Goal: Transaction & Acquisition: Purchase product/service

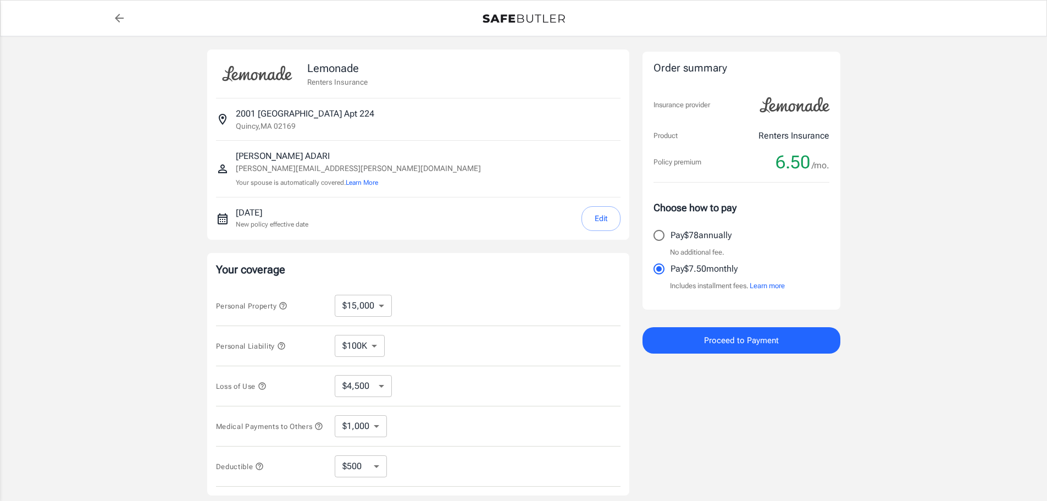
select select "15000"
select select "500"
click at [692, 232] on p "Pay $78 annually" at bounding box center [701, 235] width 61 height 13
click at [671, 232] on input "Pay $78 annually" at bounding box center [659, 235] width 23 height 23
radio input "true"
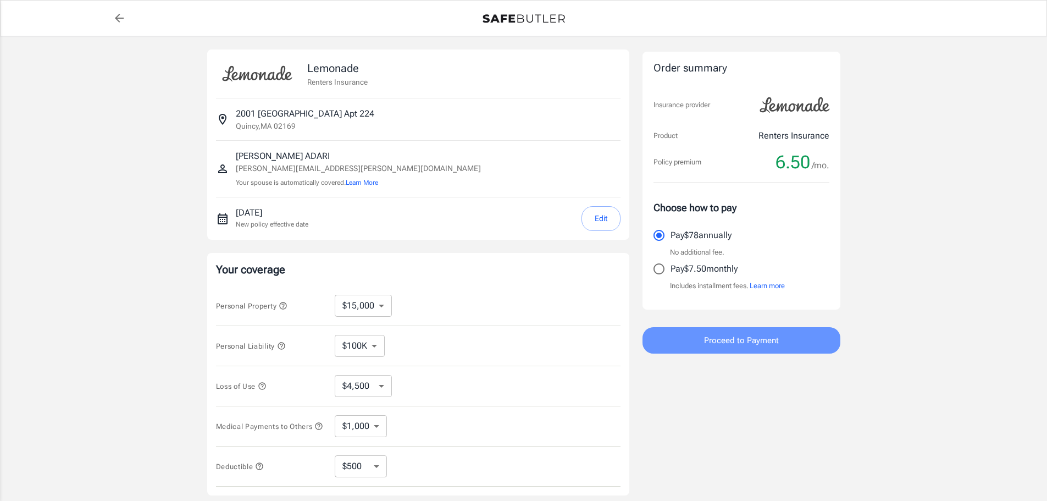
click at [789, 342] on button "Proceed to Payment" at bounding box center [742, 340] width 198 height 26
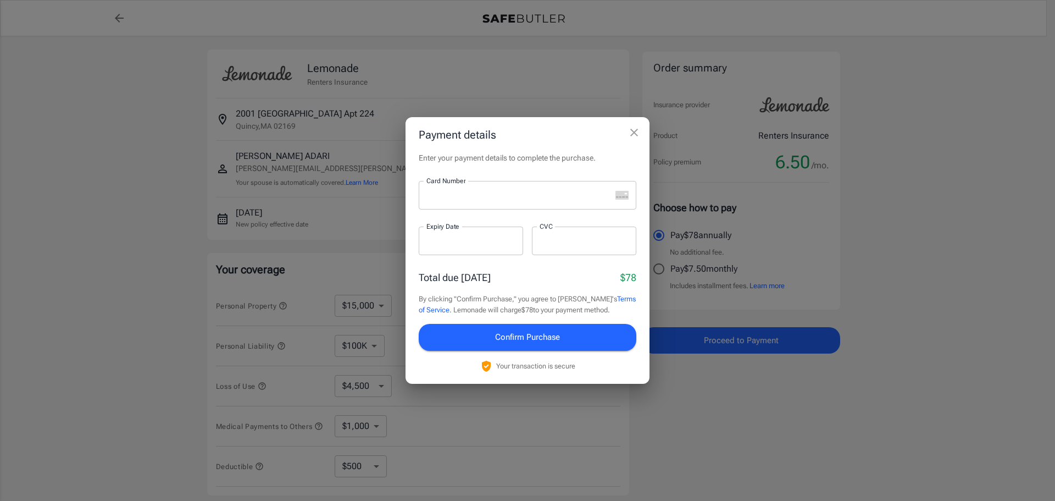
click at [524, 202] on div at bounding box center [515, 195] width 192 height 29
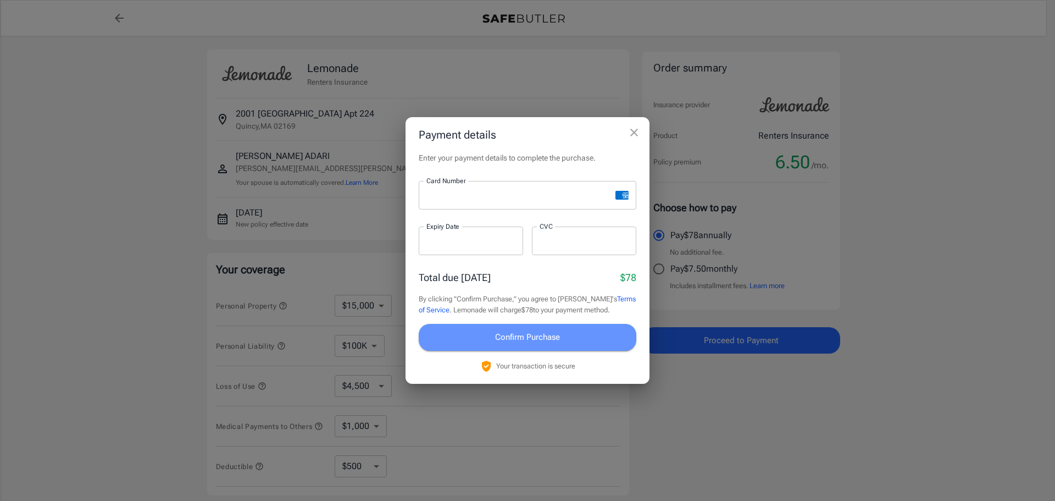
click at [550, 335] on span "Confirm Purchase" at bounding box center [527, 337] width 65 height 14
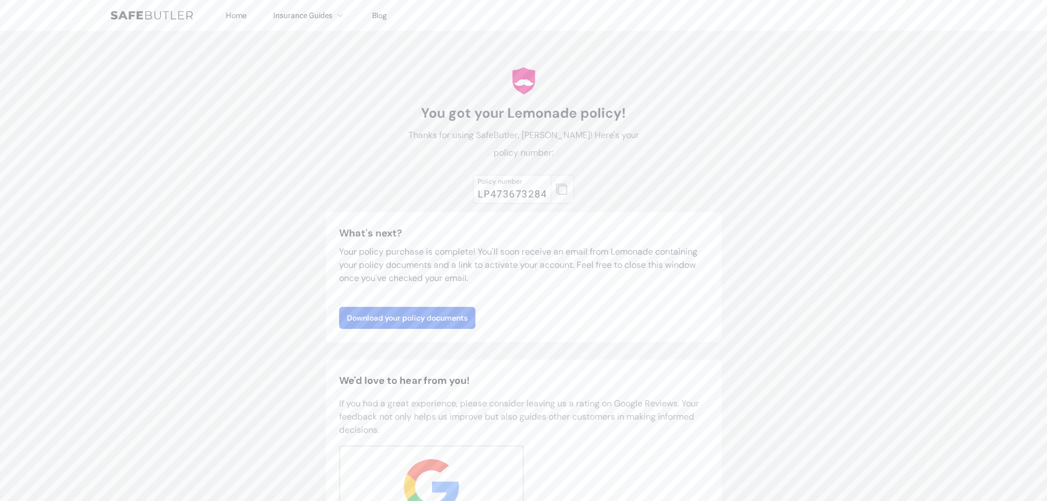
click at [561, 189] on icon "button" at bounding box center [561, 189] width 11 height 11
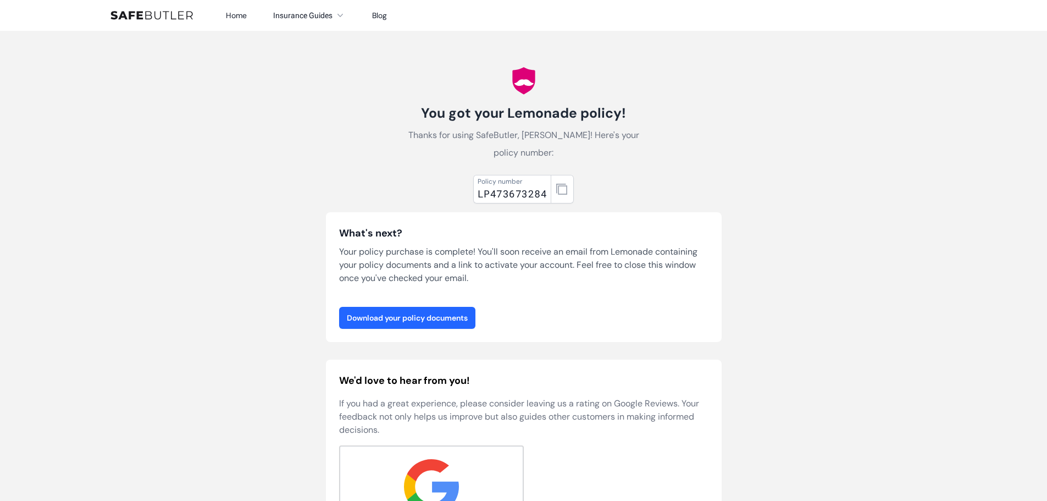
click at [460, 317] on link "Download your policy documents" at bounding box center [407, 318] width 136 height 22
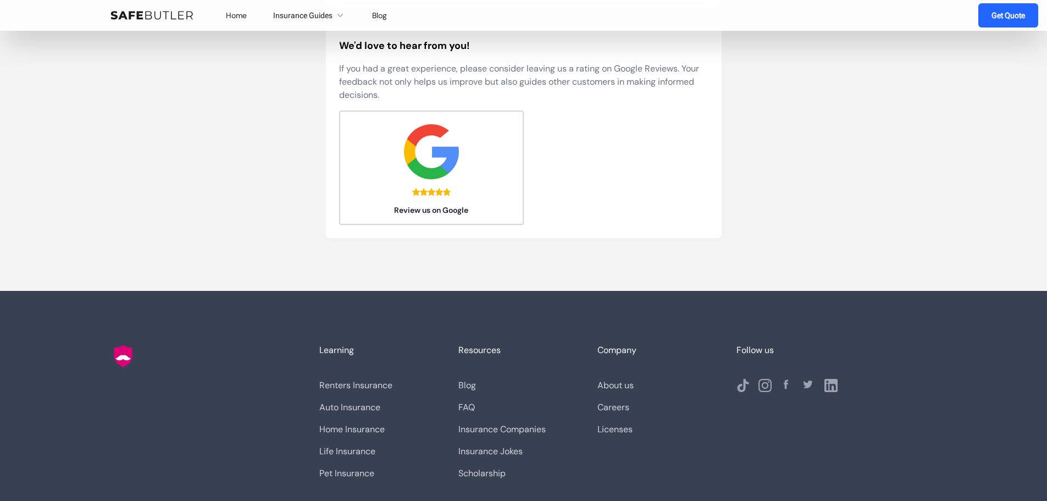
scroll to position [373, 0]
